Goal: Check status: Check status

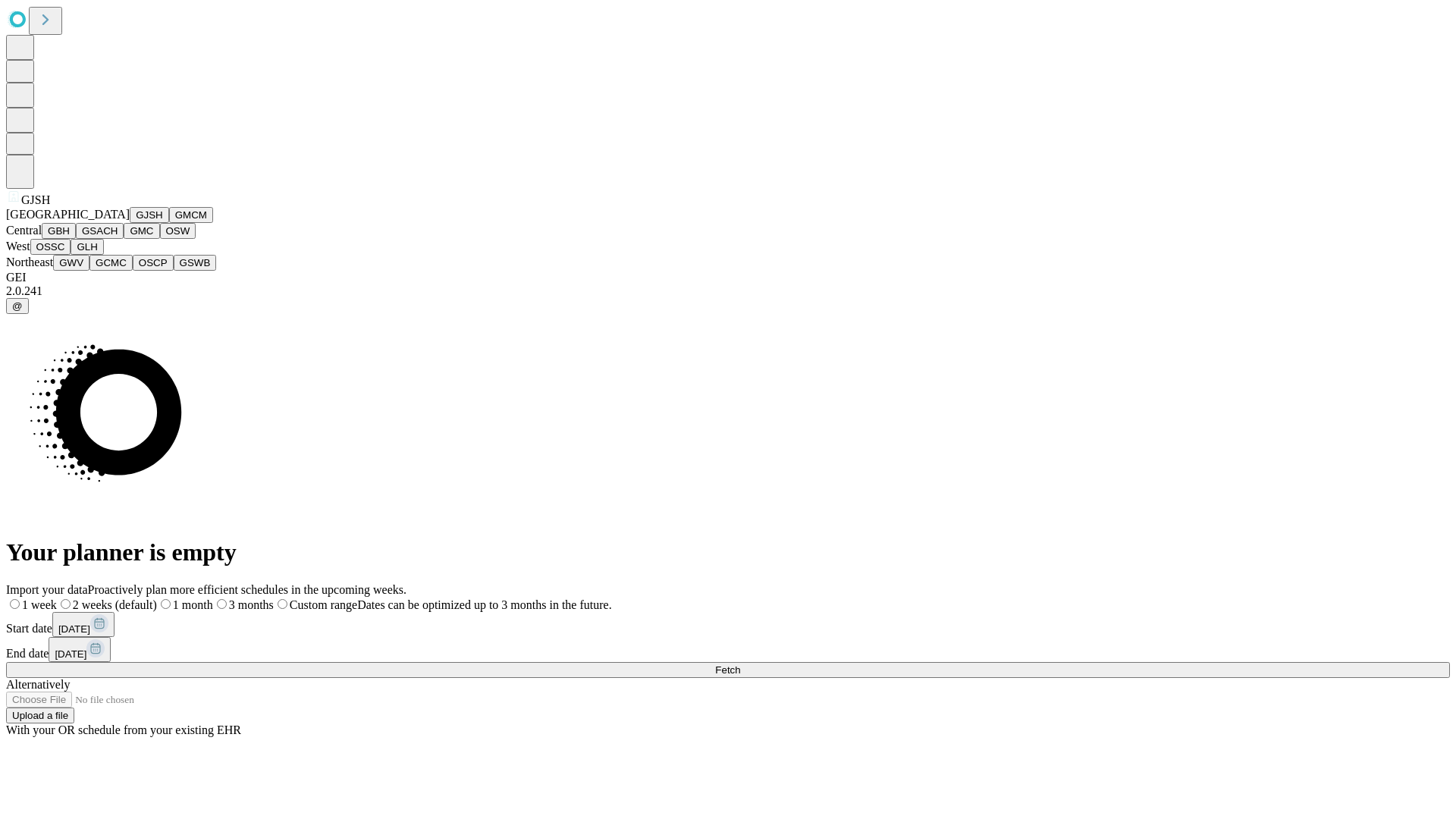
click at [130, 223] on button "GJSH" at bounding box center [149, 215] width 40 height 16
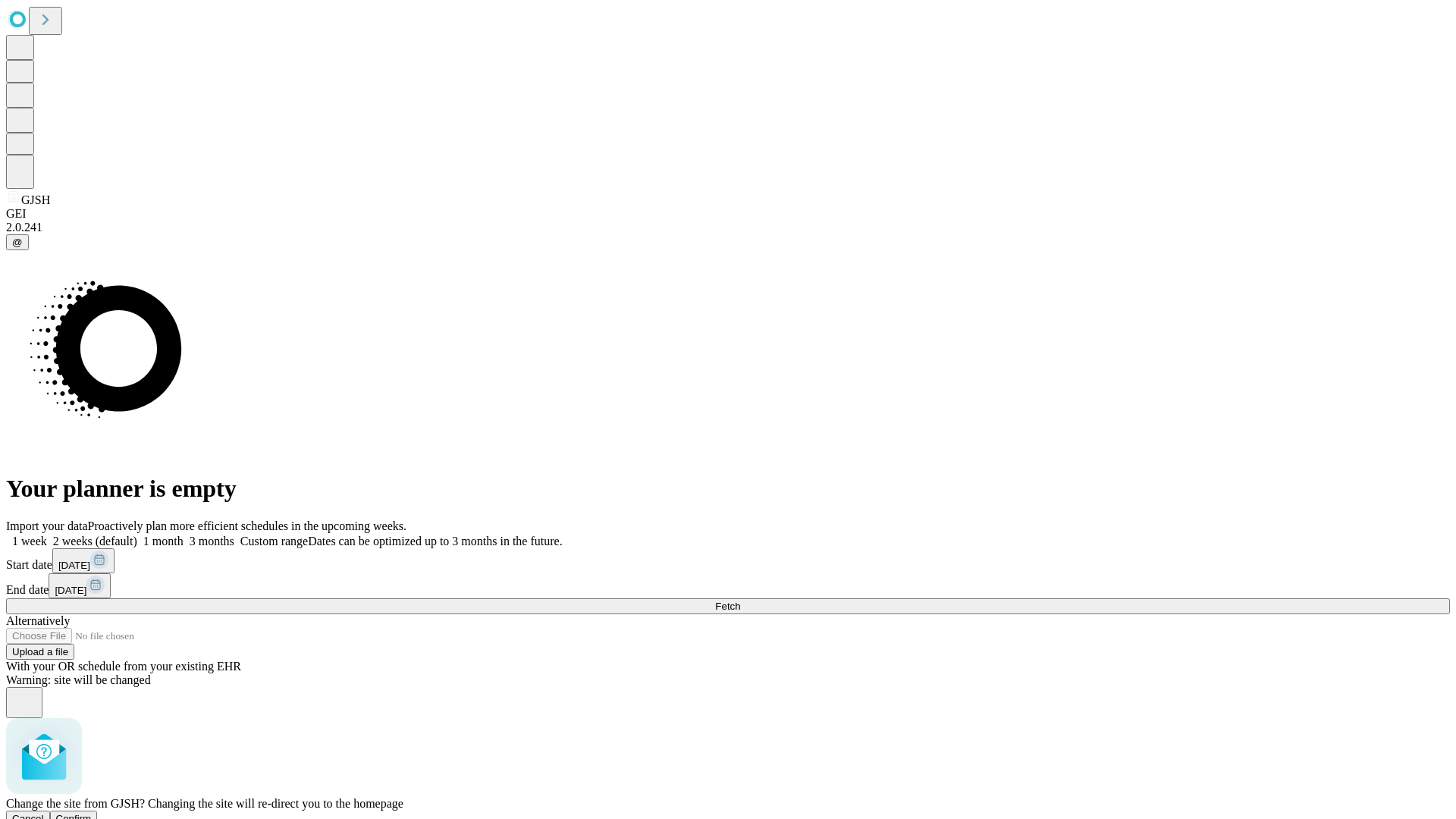
click at [92, 813] on span "Confirm" at bounding box center [74, 819] width 35 height 12
click at [137, 534] on label "2 weeks (default)" at bounding box center [92, 540] width 90 height 13
click at [740, 601] on span "Fetch" at bounding box center [728, 607] width 25 height 12
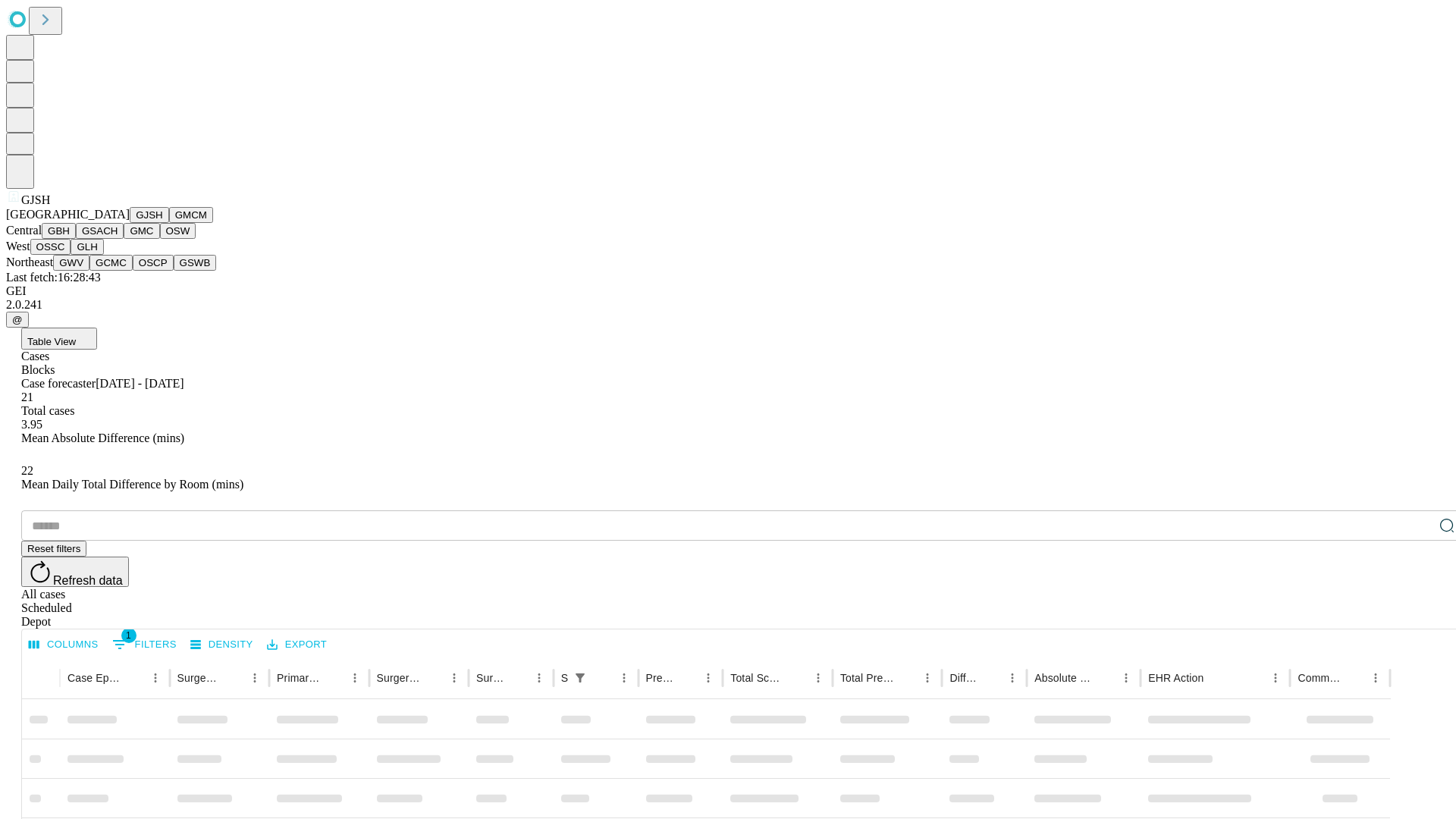
click at [169, 223] on button "GMCM" at bounding box center [191, 215] width 44 height 16
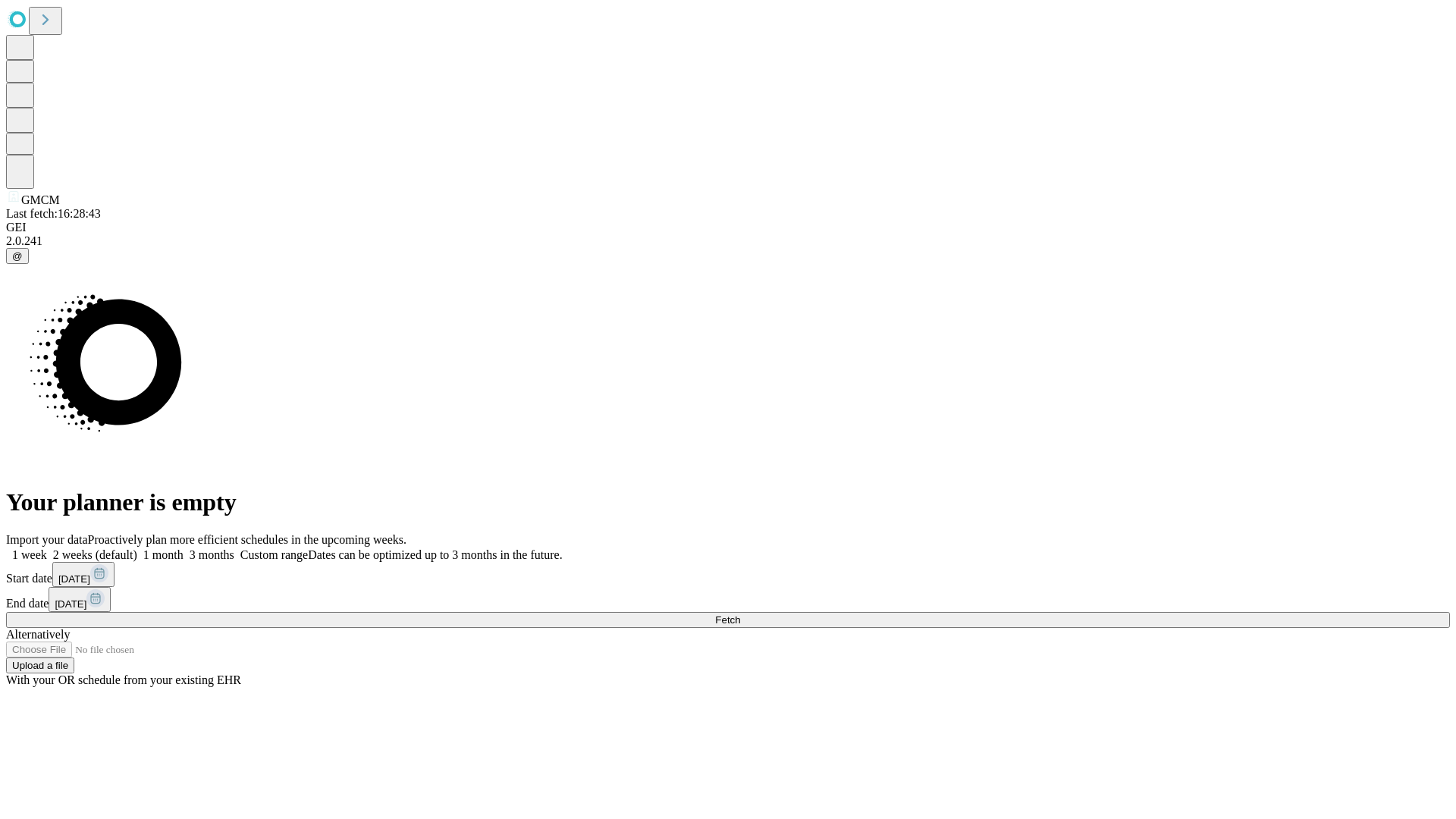
click at [137, 549] on label "2 weeks (default)" at bounding box center [92, 555] width 90 height 13
click at [740, 614] on span "Fetch" at bounding box center [728, 620] width 25 height 12
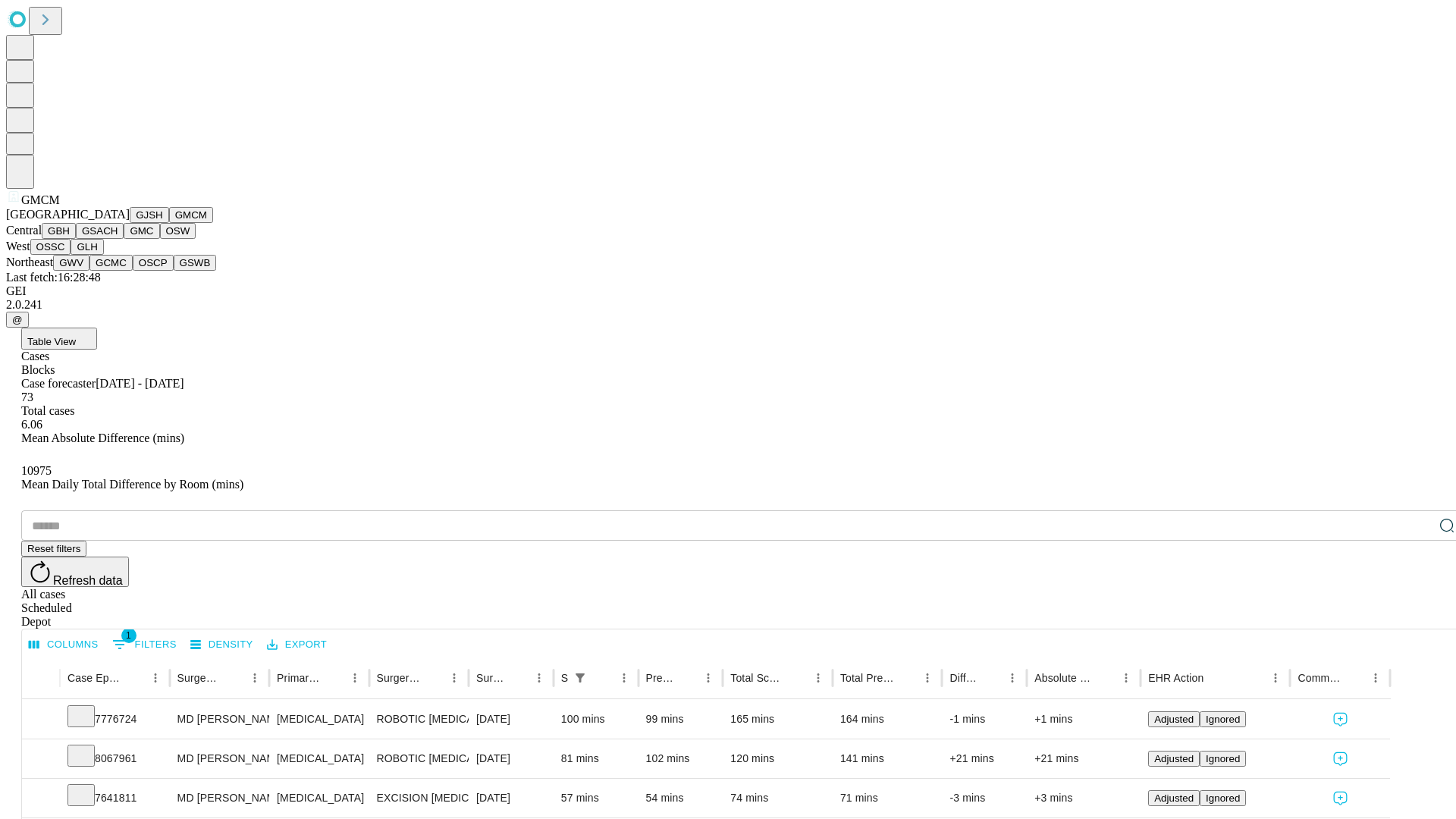
click at [76, 239] on button "GBH" at bounding box center [59, 231] width 35 height 16
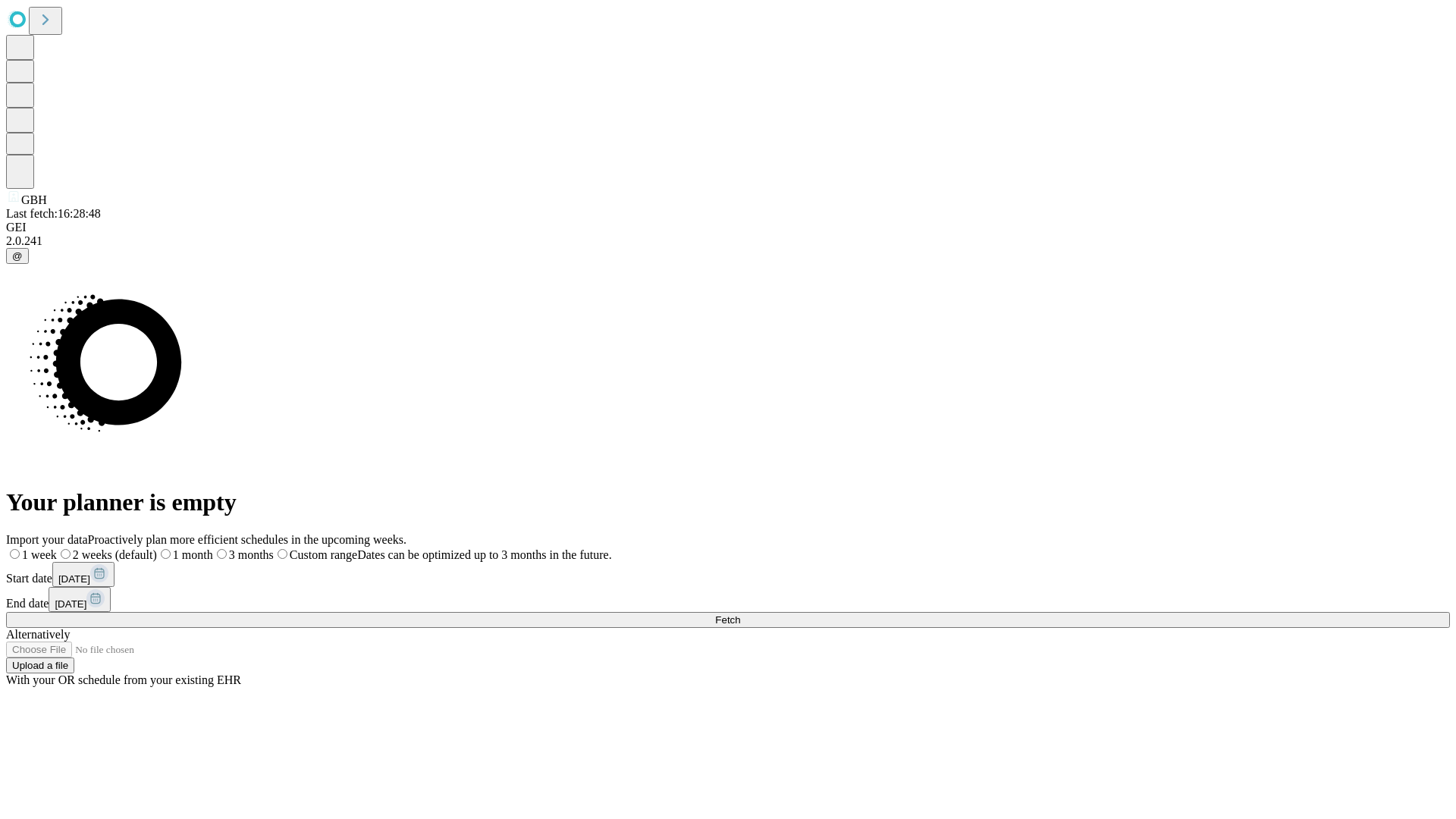
click at [157, 549] on label "2 weeks (default)" at bounding box center [107, 555] width 100 height 13
click at [740, 614] on span "Fetch" at bounding box center [728, 620] width 25 height 12
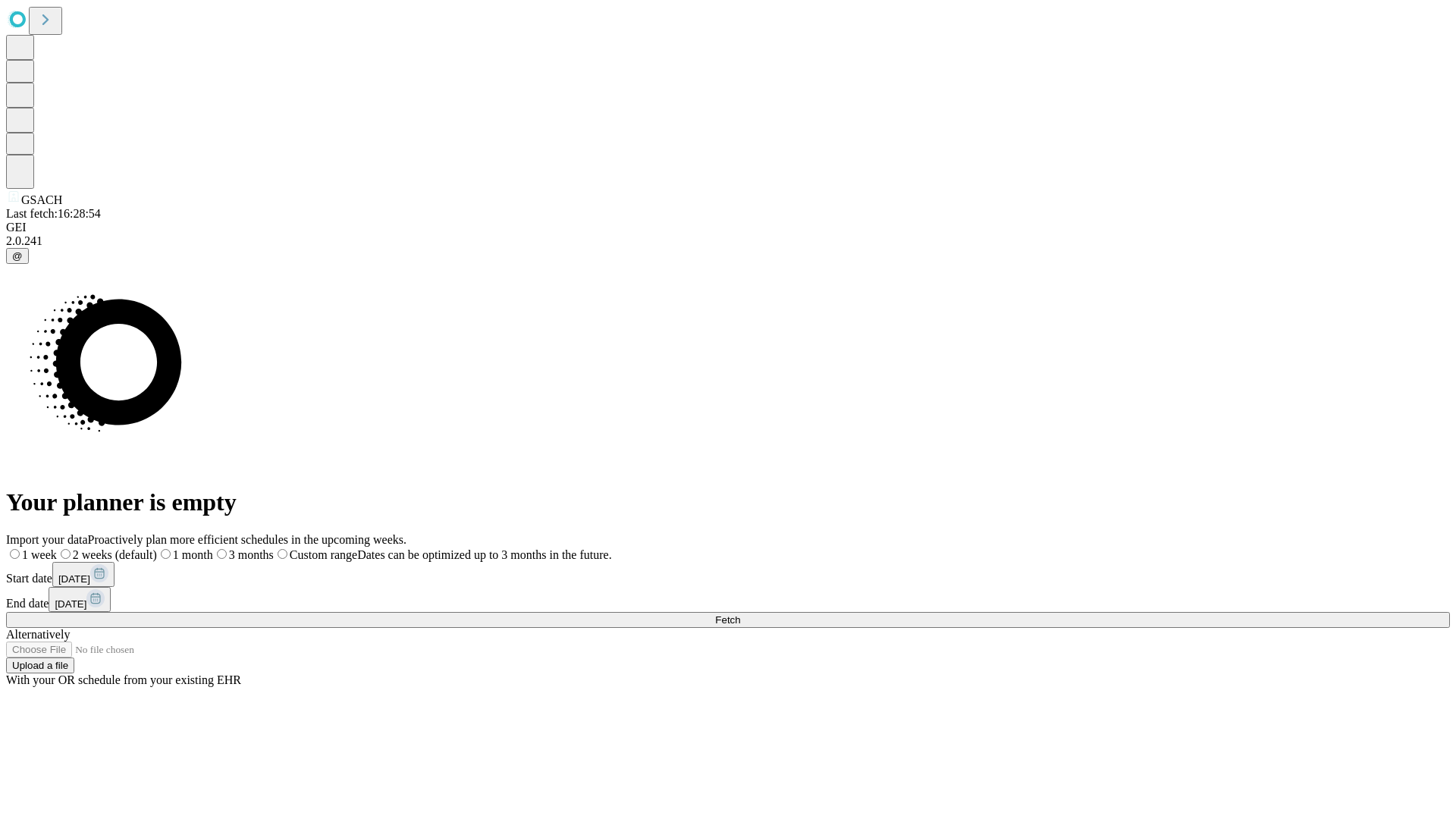
click at [157, 549] on label "2 weeks (default)" at bounding box center [107, 555] width 100 height 13
click at [740, 614] on span "Fetch" at bounding box center [728, 620] width 25 height 12
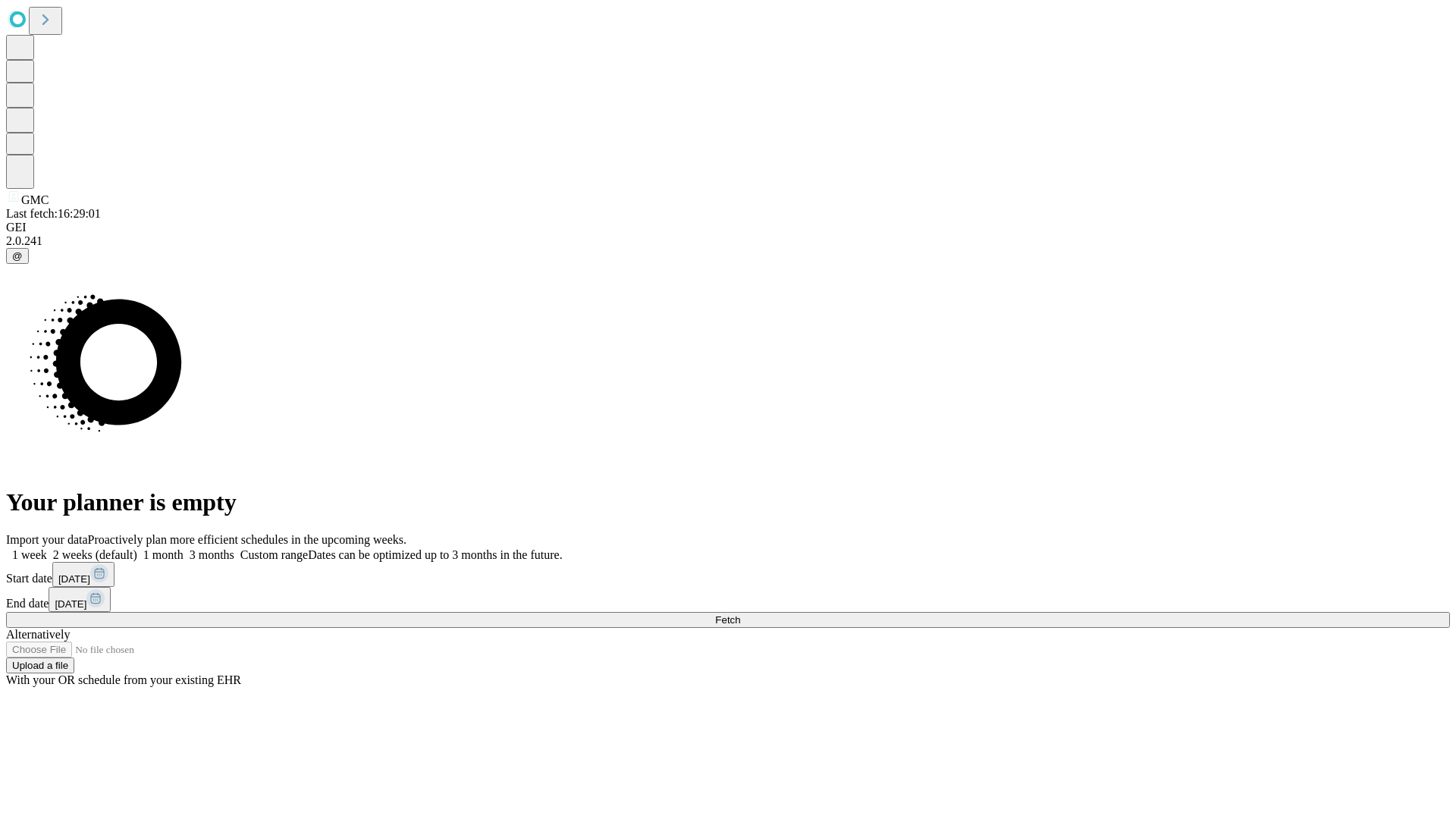
click at [137, 549] on label "2 weeks (default)" at bounding box center [92, 555] width 90 height 13
click at [740, 614] on span "Fetch" at bounding box center [728, 620] width 25 height 12
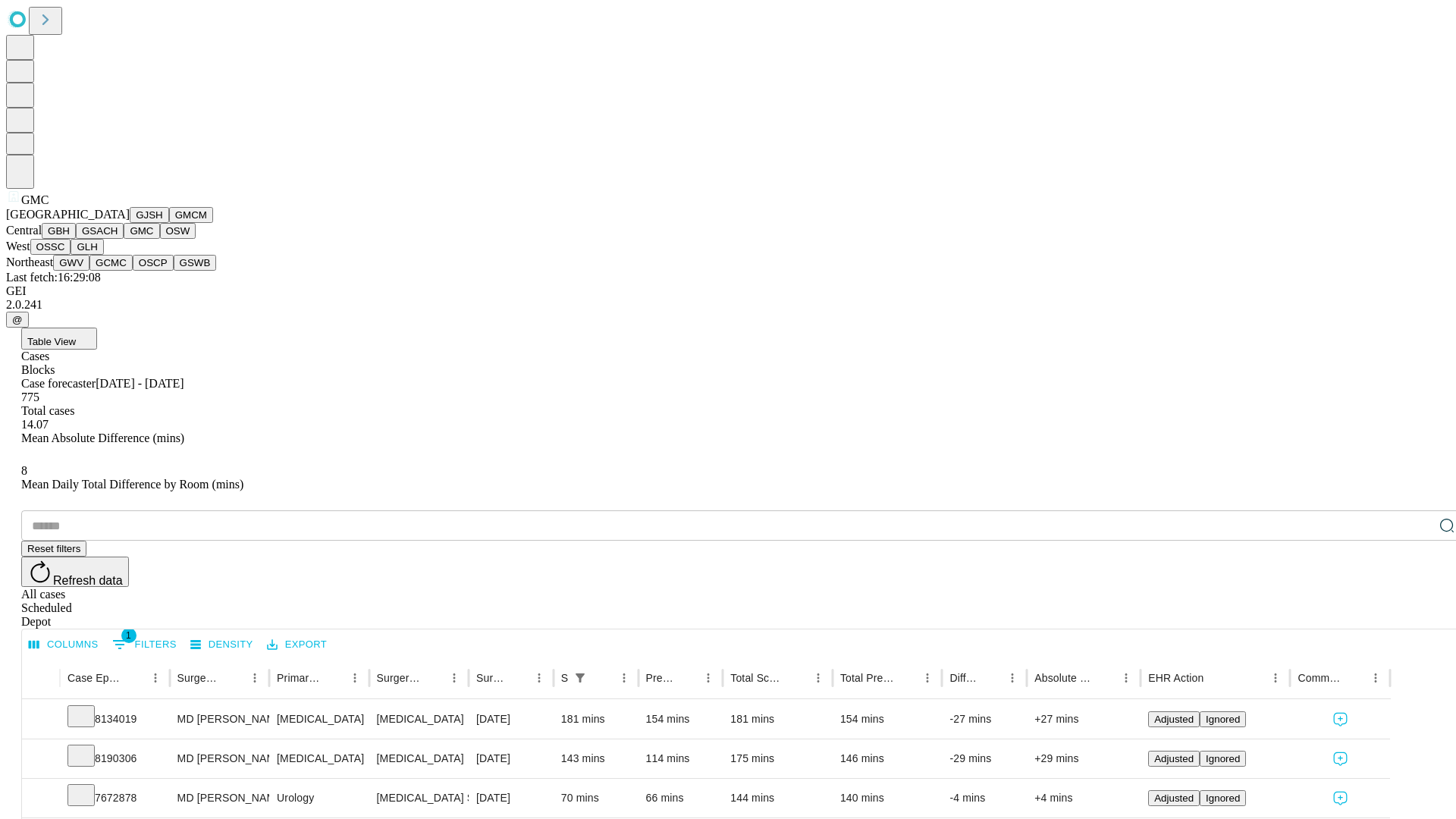
click at [160, 239] on button "OSW" at bounding box center [178, 231] width 36 height 16
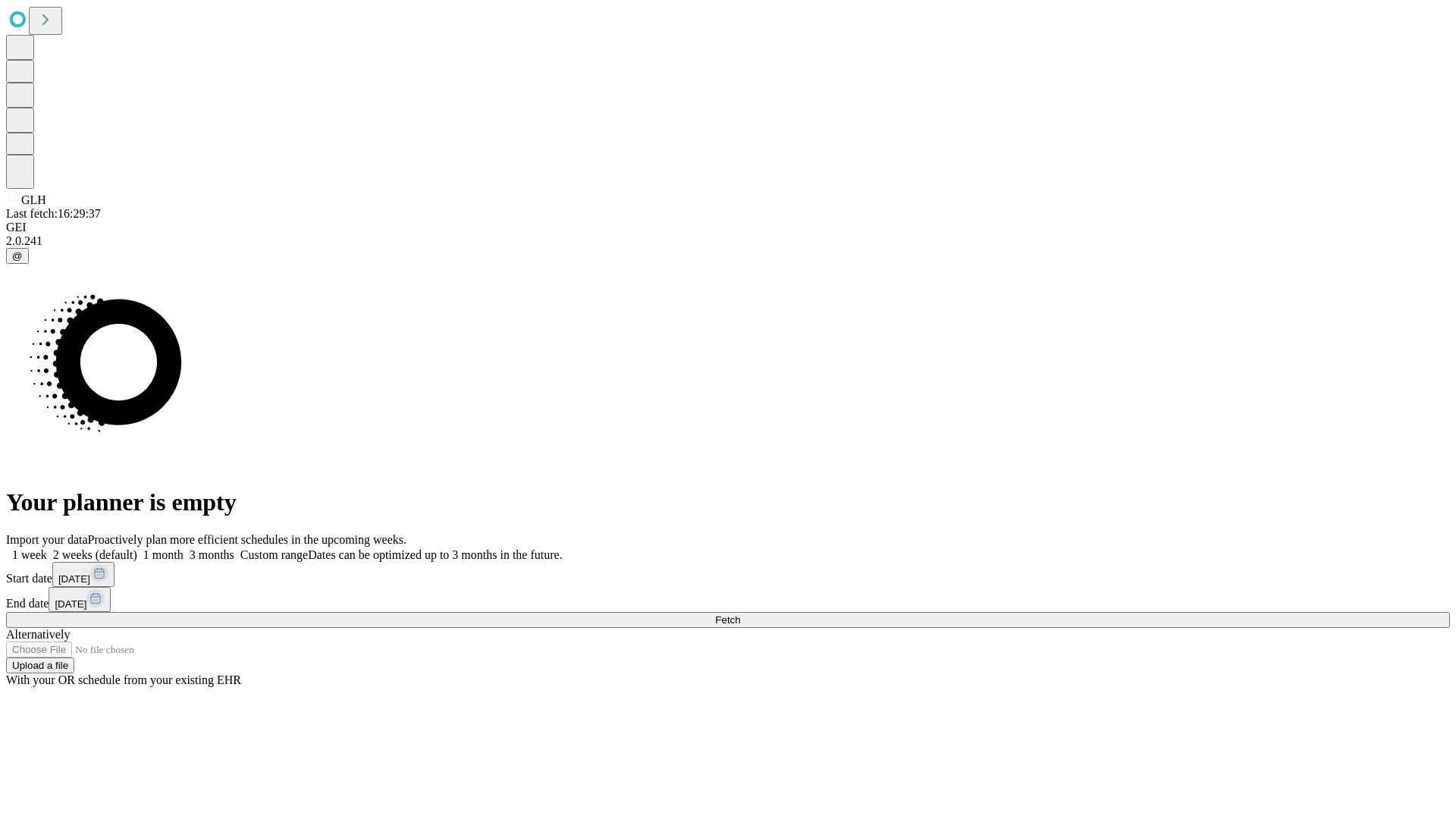
click at [137, 549] on label "2 weeks (default)" at bounding box center [92, 555] width 90 height 13
click at [740, 614] on span "Fetch" at bounding box center [728, 620] width 25 height 12
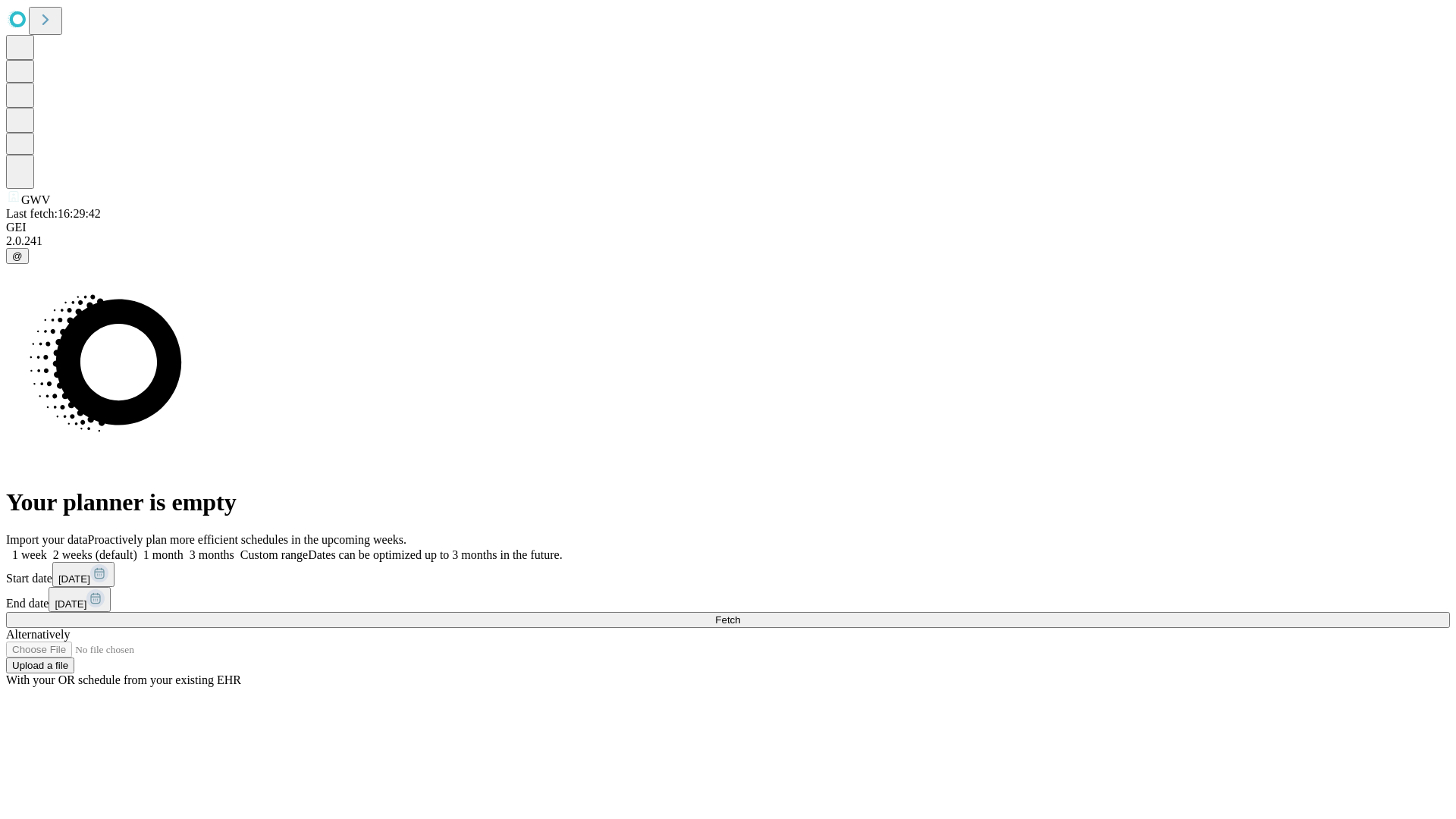
click at [740, 614] on span "Fetch" at bounding box center [728, 620] width 25 height 12
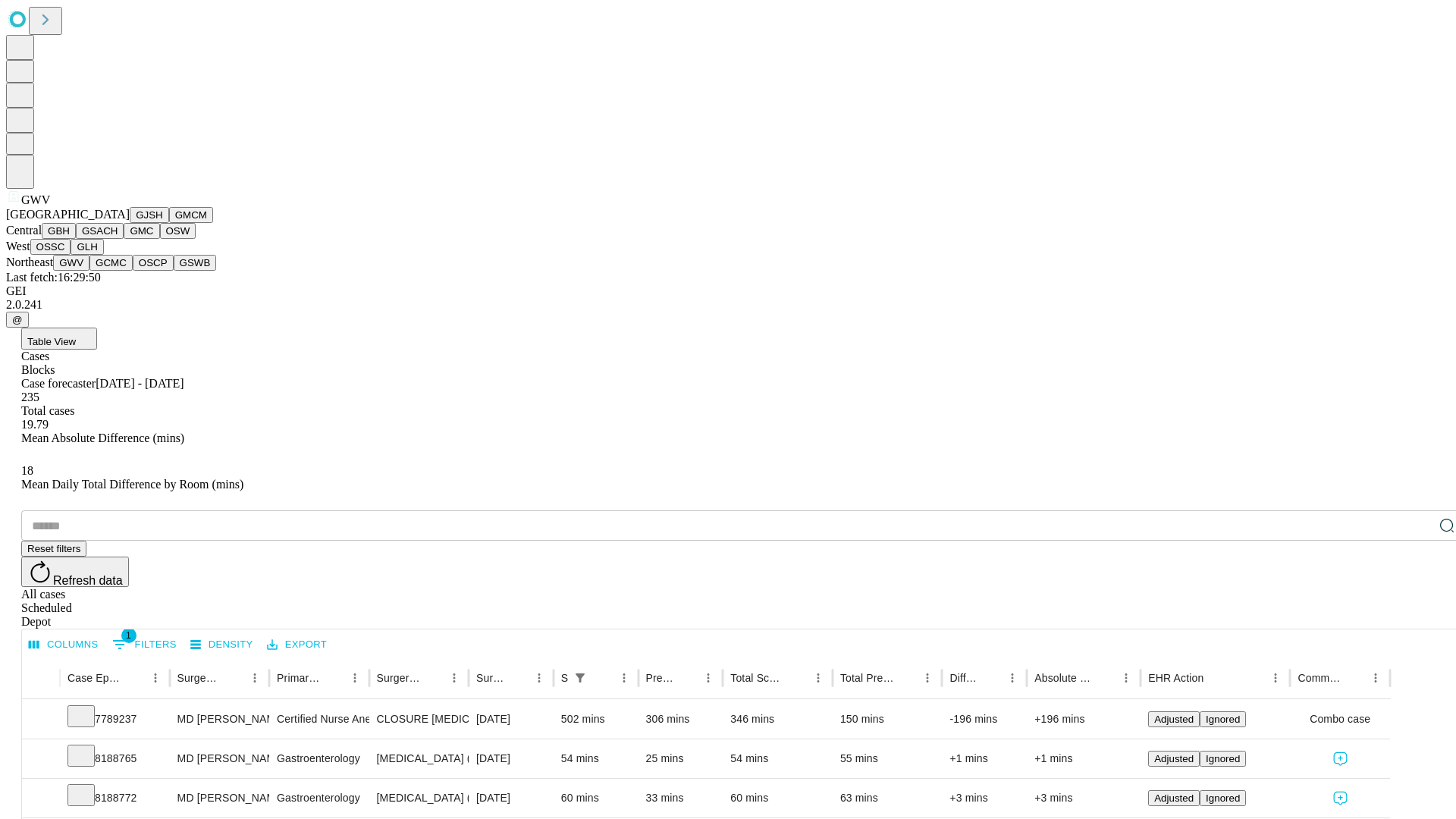
click at [118, 271] on button "GCMC" at bounding box center [110, 263] width 43 height 16
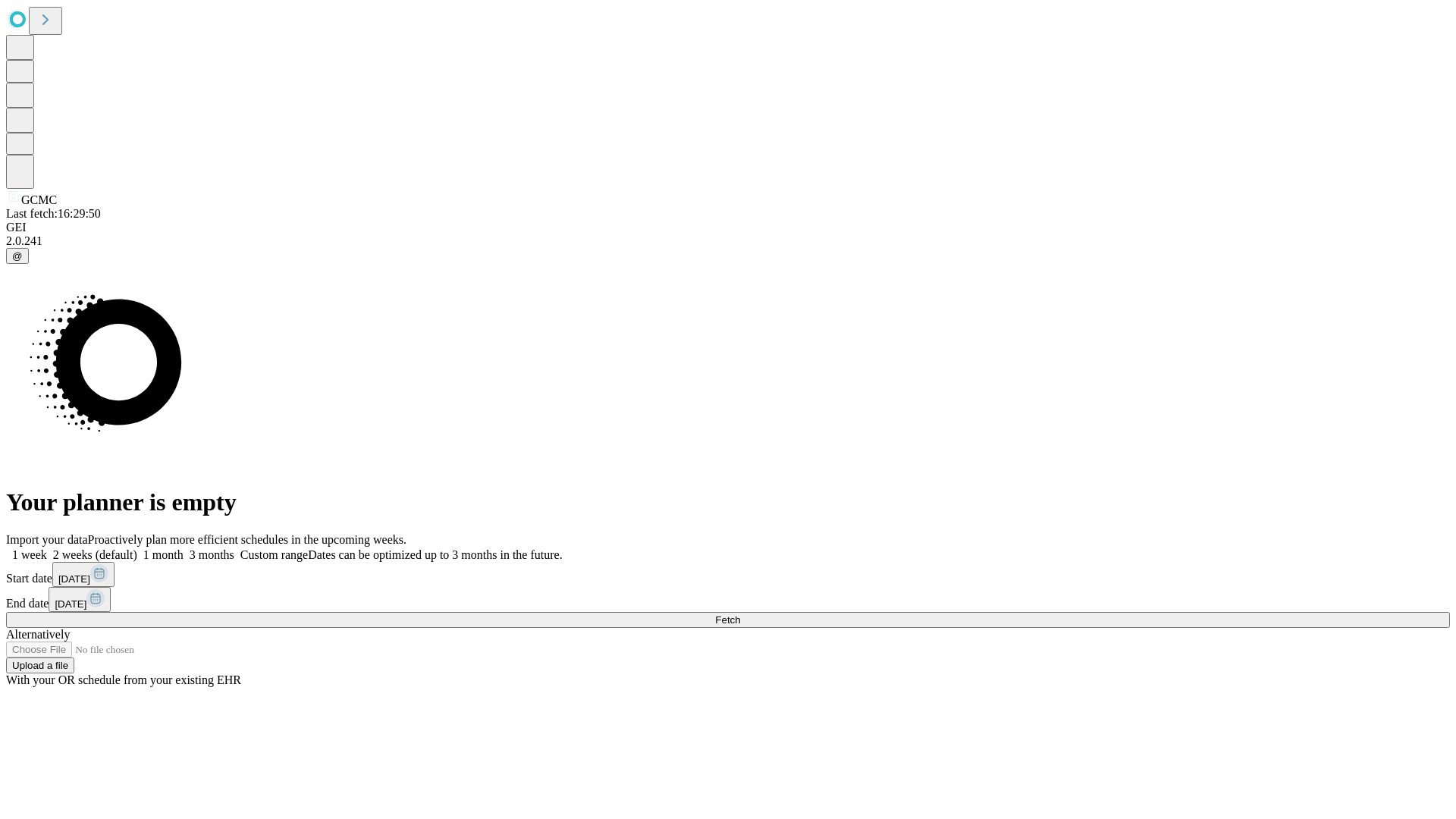
click at [137, 549] on label "2 weeks (default)" at bounding box center [92, 555] width 90 height 13
click at [740, 614] on span "Fetch" at bounding box center [728, 620] width 25 height 12
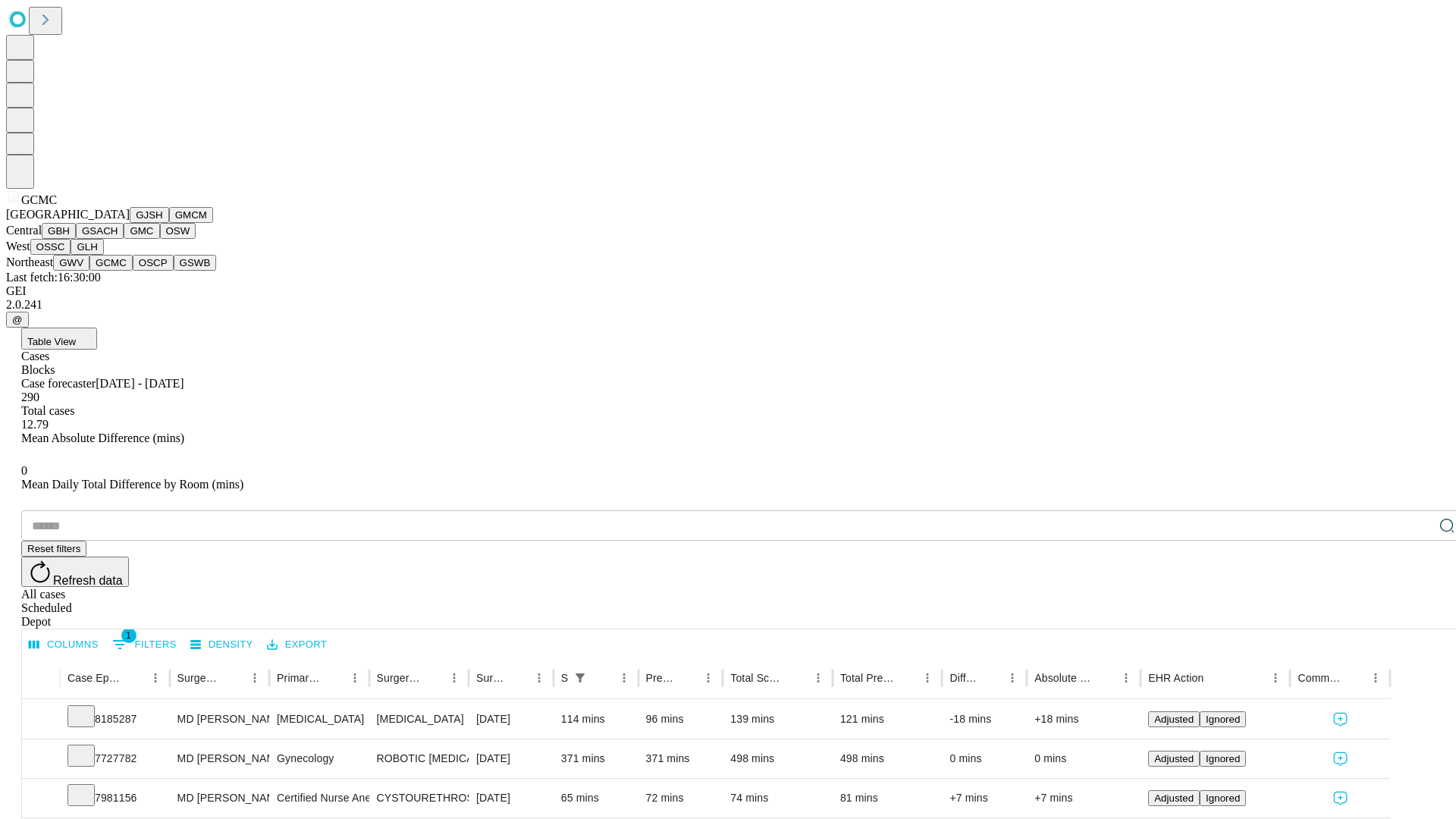
click at [133, 271] on button "OSCP" at bounding box center [153, 263] width 41 height 16
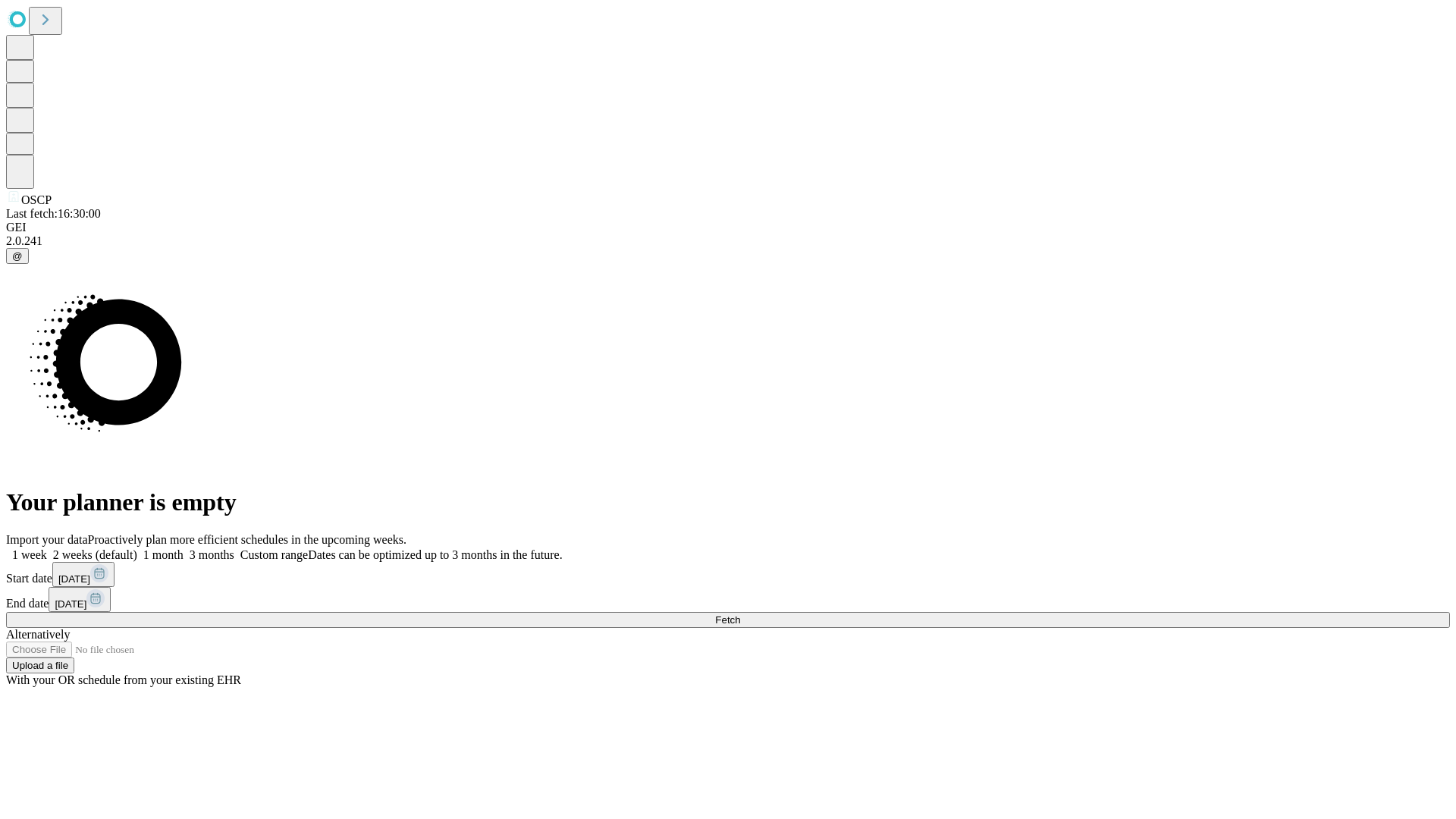
click at [137, 549] on label "2 weeks (default)" at bounding box center [92, 555] width 90 height 13
click at [740, 614] on span "Fetch" at bounding box center [728, 620] width 25 height 12
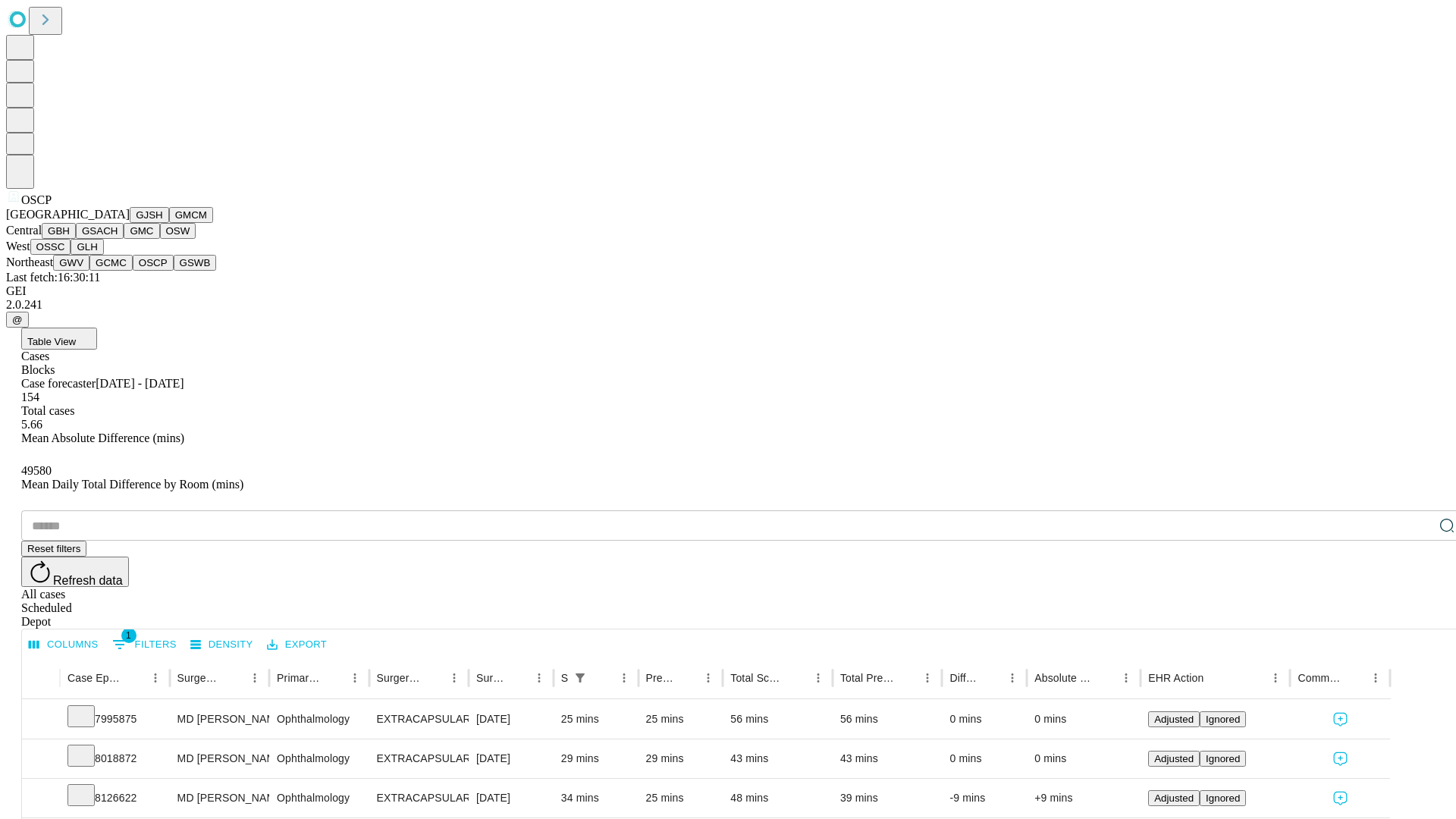
click at [173, 271] on button "GSWB" at bounding box center [194, 263] width 43 height 16
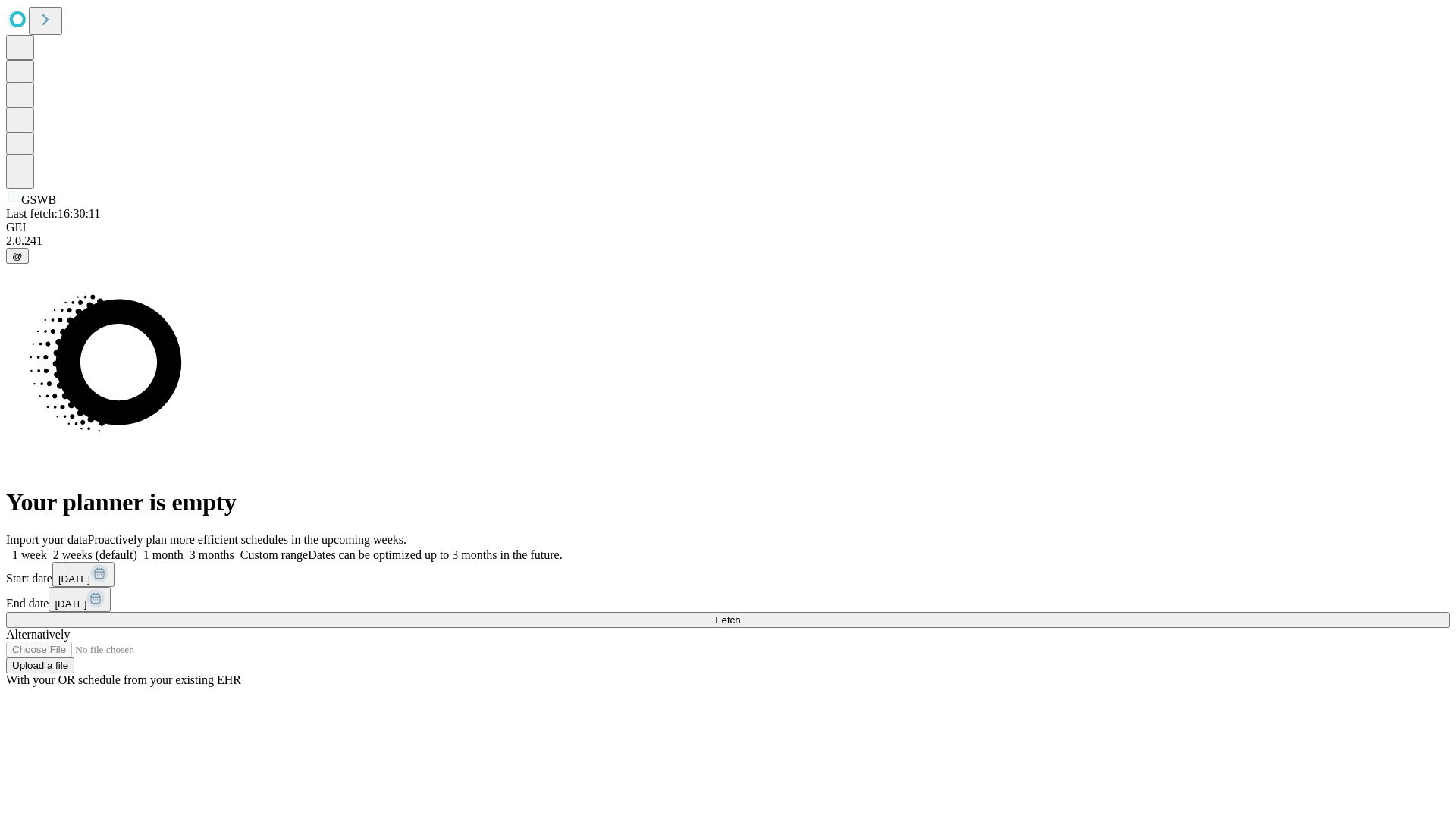
click at [137, 549] on label "2 weeks (default)" at bounding box center [92, 555] width 90 height 13
click at [740, 614] on span "Fetch" at bounding box center [728, 620] width 25 height 12
